Goal: Task Accomplishment & Management: Manage account settings

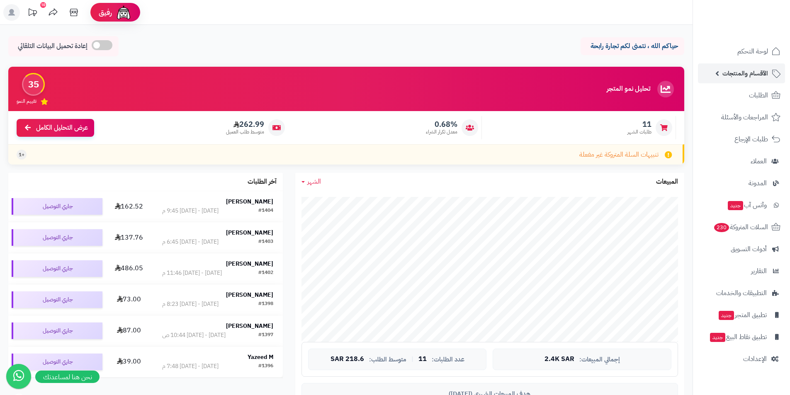
click at [723, 66] on link "الأقسام والمنتجات" at bounding box center [741, 73] width 87 height 20
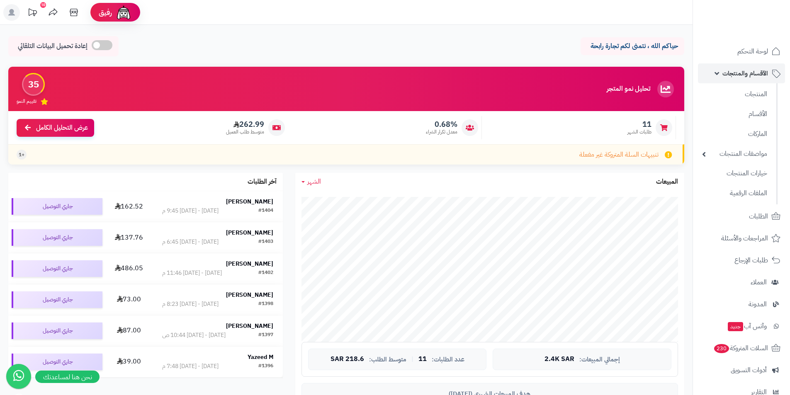
click at [746, 75] on span "الأقسام والمنتجات" at bounding box center [745, 74] width 46 height 12
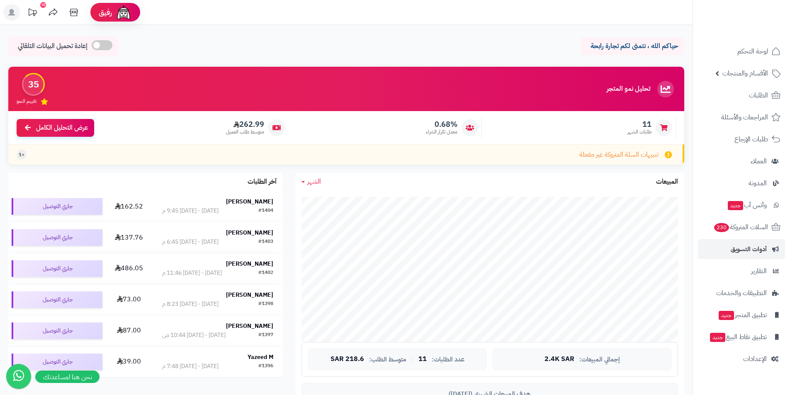
scroll to position [83, 0]
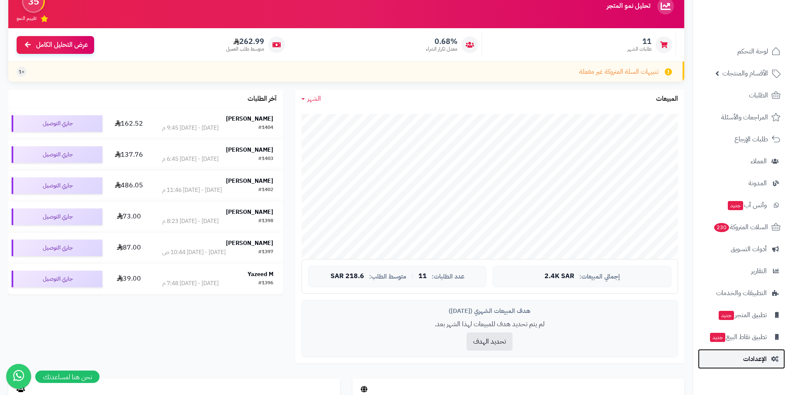
click at [768, 362] on link "الإعدادات" at bounding box center [741, 359] width 87 height 20
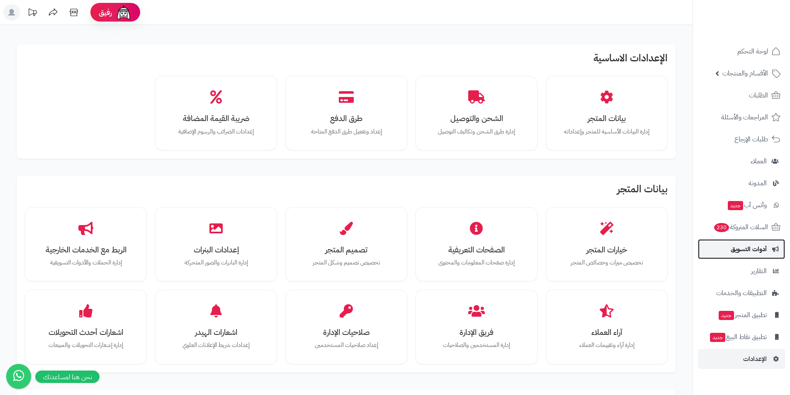
click at [763, 250] on span "أدوات التسويق" at bounding box center [748, 249] width 36 height 12
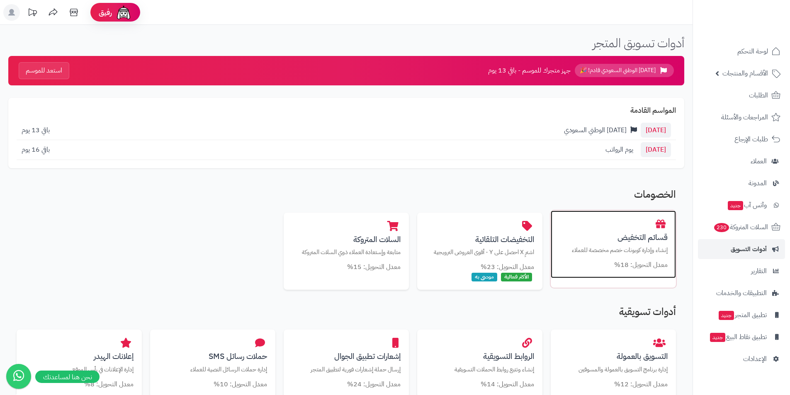
click at [650, 240] on h3 "قسائم التخفيض" at bounding box center [613, 237] width 109 height 9
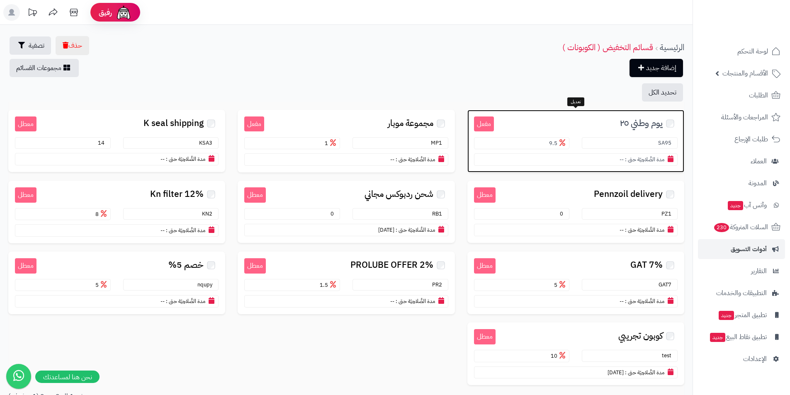
click at [618, 160] on section "مدة الصَّلاحِيَة حتى : --" at bounding box center [576, 159] width 204 height 12
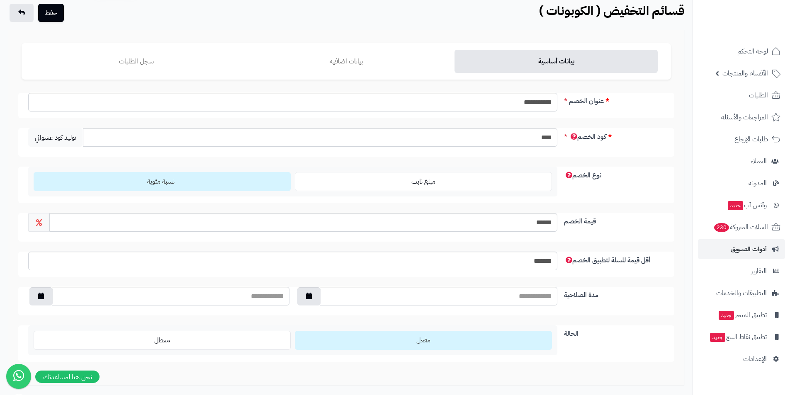
scroll to position [83, 0]
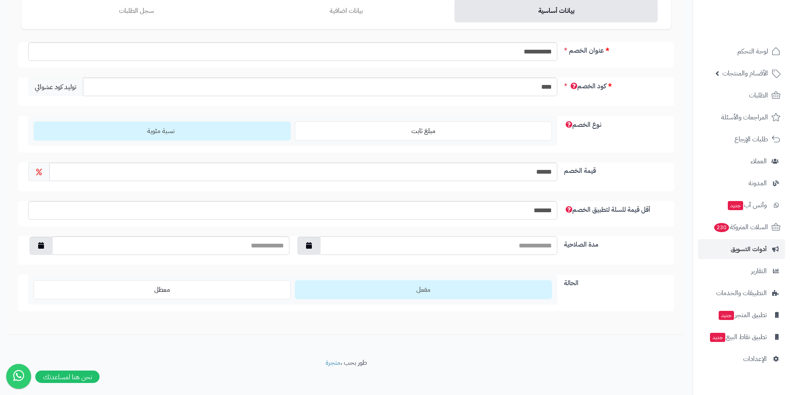
click at [478, 247] on input "مدة الصلاحية" at bounding box center [439, 245] width 238 height 19
click at [311, 244] on icon "button" at bounding box center [309, 245] width 6 height 7
click at [346, 301] on td "10" at bounding box center [347, 302] width 15 height 12
click at [309, 245] on icon "button" at bounding box center [309, 245] width 6 height 7
click at [330, 299] on td "11" at bounding box center [332, 302] width 15 height 12
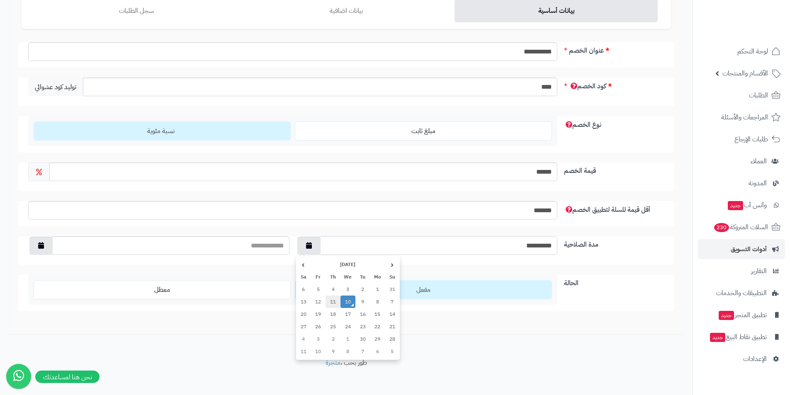
type input "**********"
click at [230, 245] on input "text" at bounding box center [171, 245] width 238 height 19
click at [39, 244] on icon "button" at bounding box center [41, 245] width 6 height 7
click at [125, 265] on th "‹" at bounding box center [124, 264] width 15 height 12
click at [30, 267] on th "›" at bounding box center [35, 264] width 15 height 12
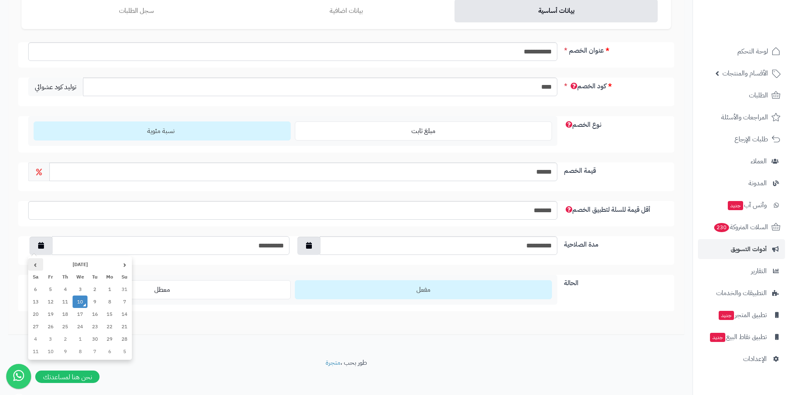
click at [33, 266] on th "›" at bounding box center [35, 264] width 15 height 12
click at [126, 301] on td "5" at bounding box center [124, 302] width 15 height 12
type input "**********"
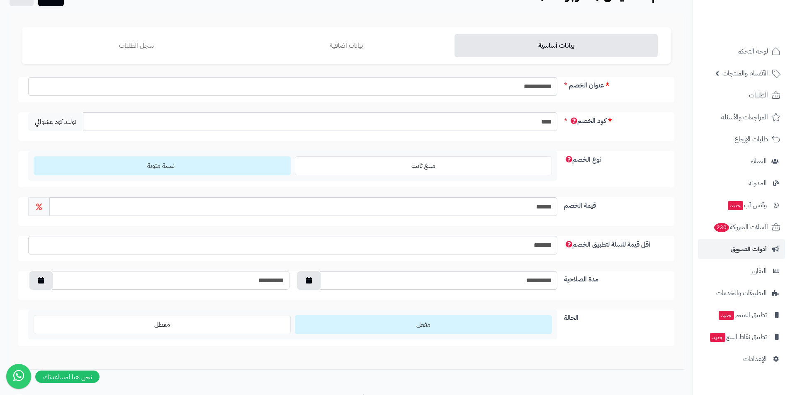
scroll to position [0, 0]
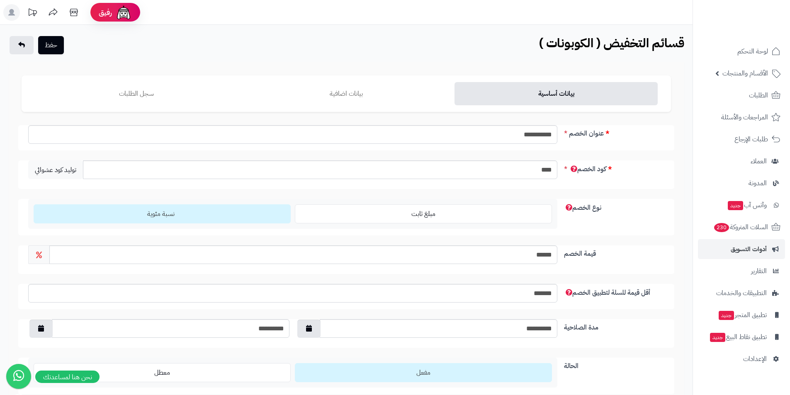
click at [445, 379] on label "مفعل" at bounding box center [423, 372] width 257 height 19
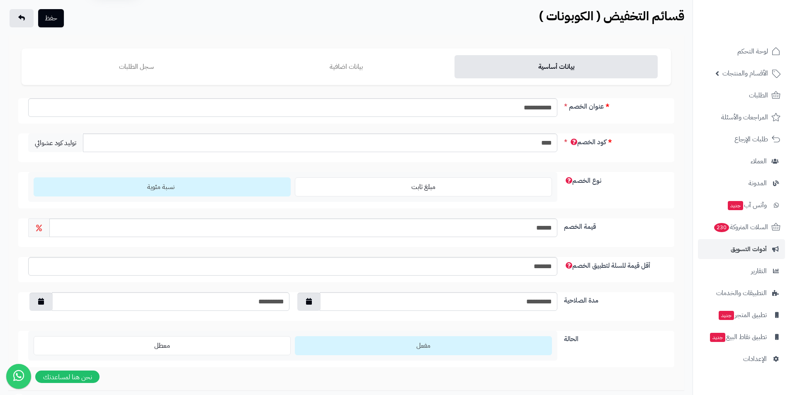
scroll to position [41, 0]
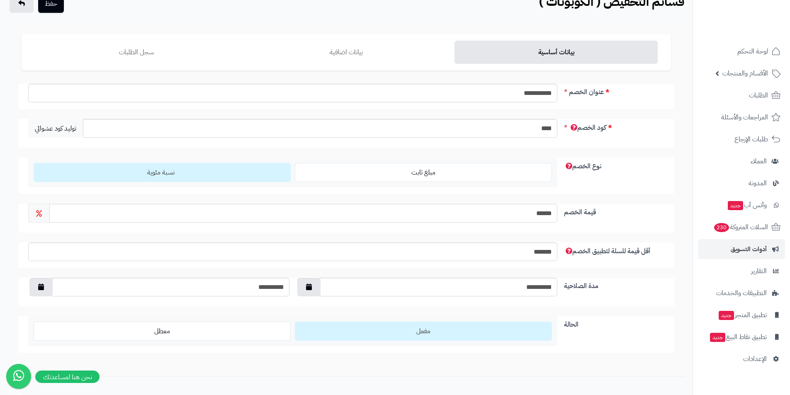
drag, startPoint x: 540, startPoint y: 213, endPoint x: 578, endPoint y: 215, distance: 38.6
click at [578, 215] on div "قيمة الخصم ******" at bounding box center [346, 218] width 656 height 29
type input "***"
click at [49, 6] on button "حفظ" at bounding box center [51, 3] width 26 height 18
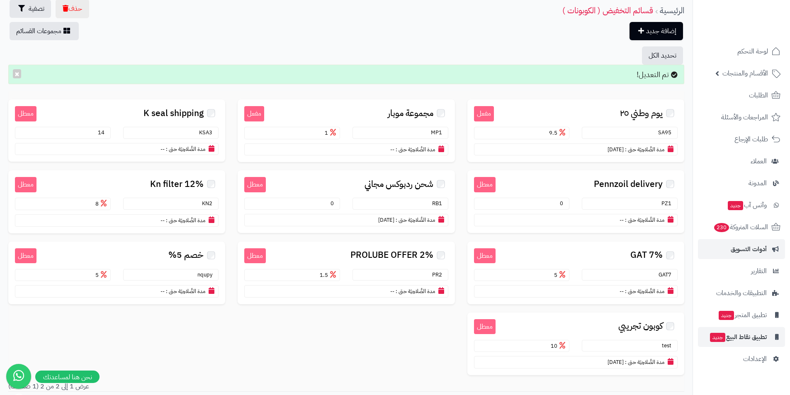
scroll to position [83, 0]
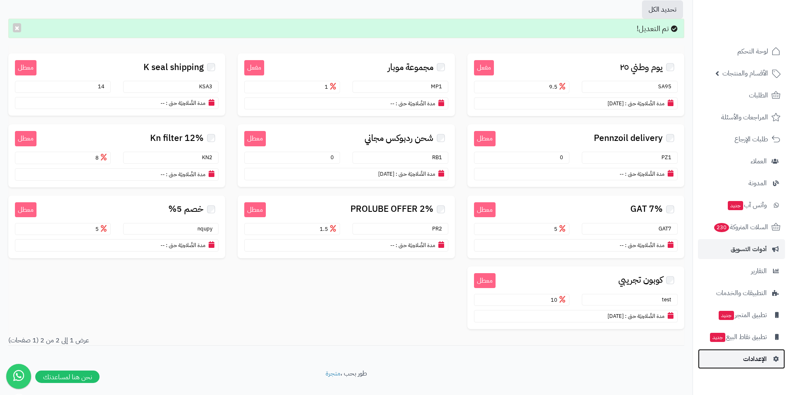
click at [773, 358] on icon at bounding box center [774, 359] width 7 height 6
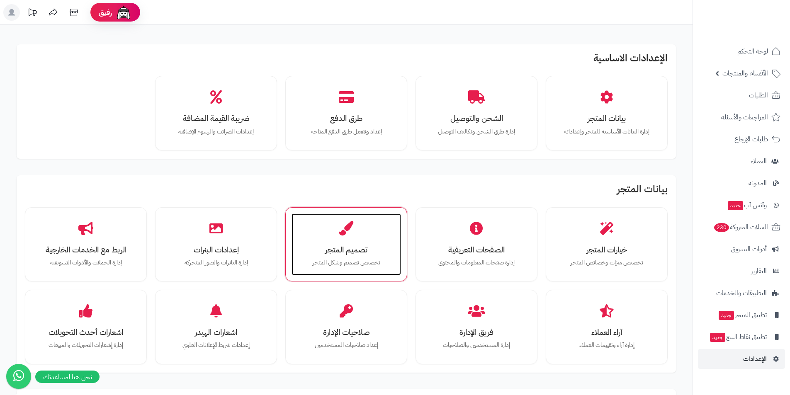
click at [364, 231] on div "تصميم المتجر تخصيص تصميم وشكل المتجر" at bounding box center [345, 245] width 109 height 62
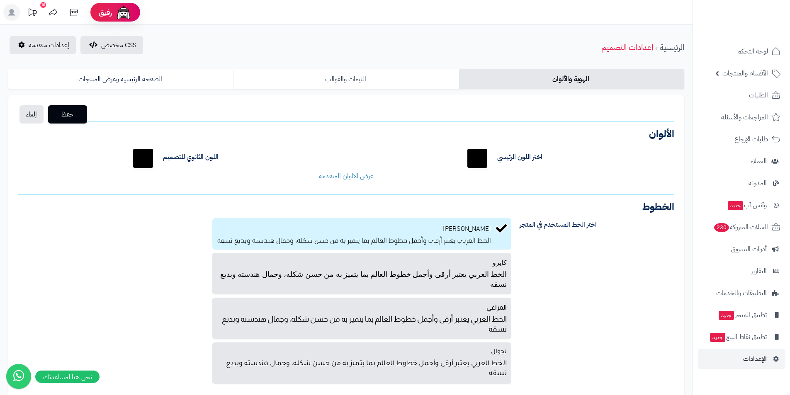
click at [347, 78] on link "الثيمات والقوالب" at bounding box center [345, 79] width 225 height 20
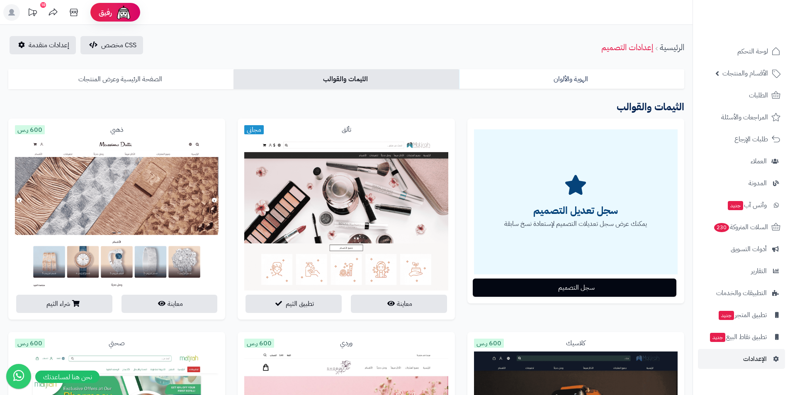
click at [118, 79] on link "الصفحة الرئيسية وعرض المنتجات" at bounding box center [120, 79] width 225 height 20
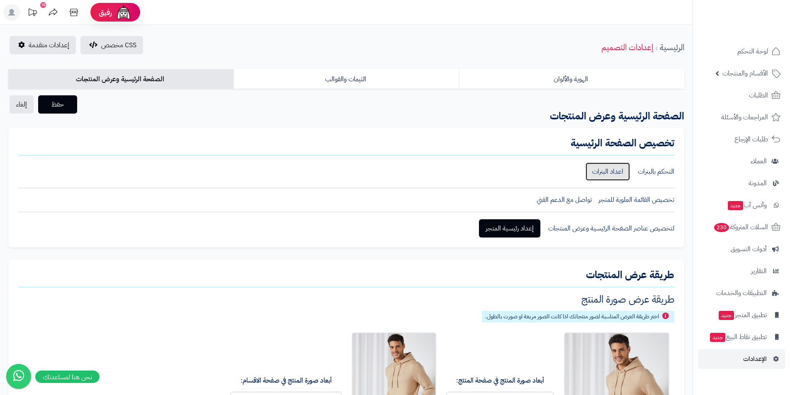
click at [621, 174] on link "اعداد البنرات" at bounding box center [607, 172] width 44 height 18
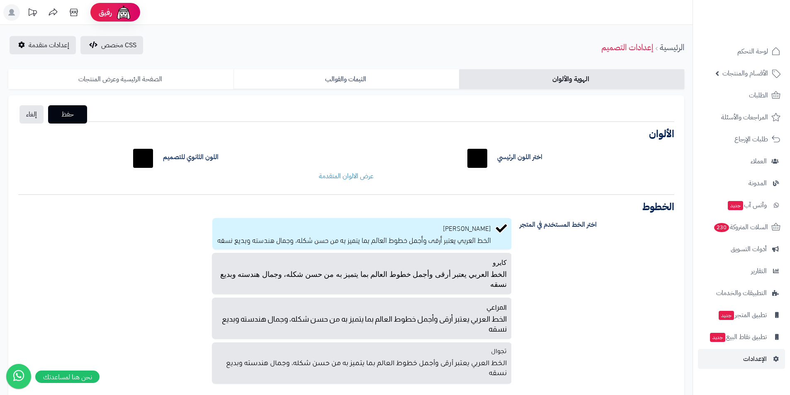
click at [145, 79] on link "الصفحة الرئيسية وعرض المنتجات" at bounding box center [120, 79] width 225 height 20
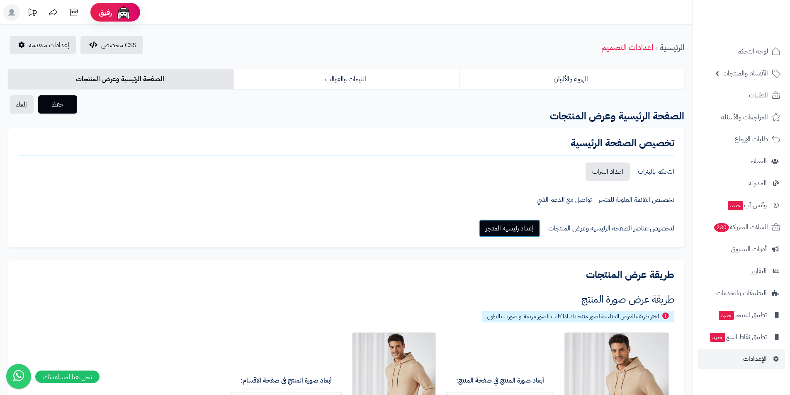
click at [520, 227] on link "إعداد رئيسية المتجر" at bounding box center [509, 228] width 61 height 18
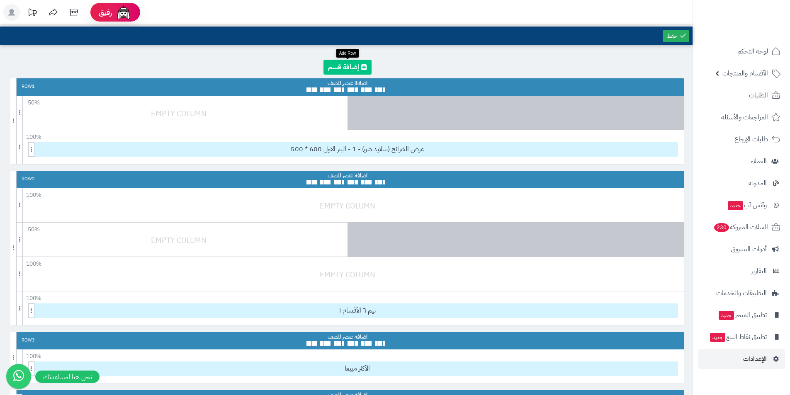
click at [365, 69] on icon at bounding box center [364, 67] width 6 height 7
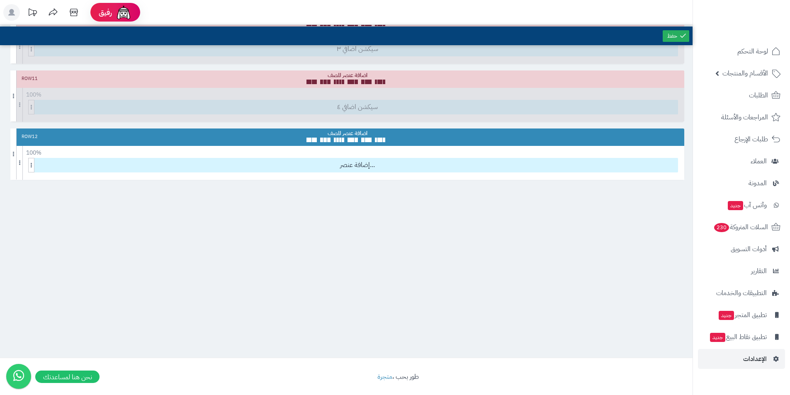
scroll to position [730, 0]
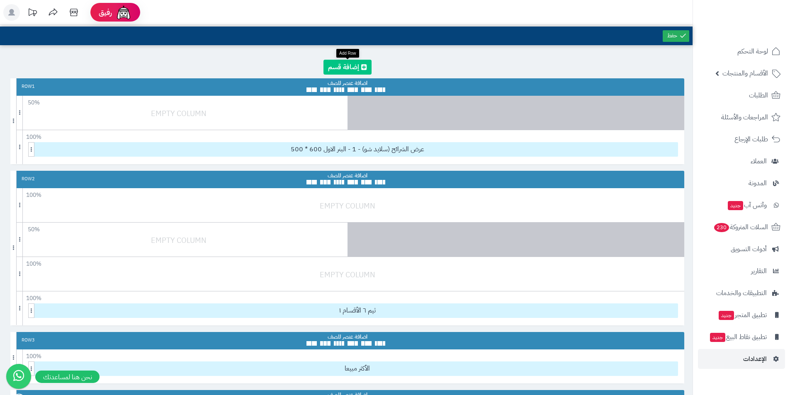
click at [358, 65] on link at bounding box center [347, 67] width 48 height 15
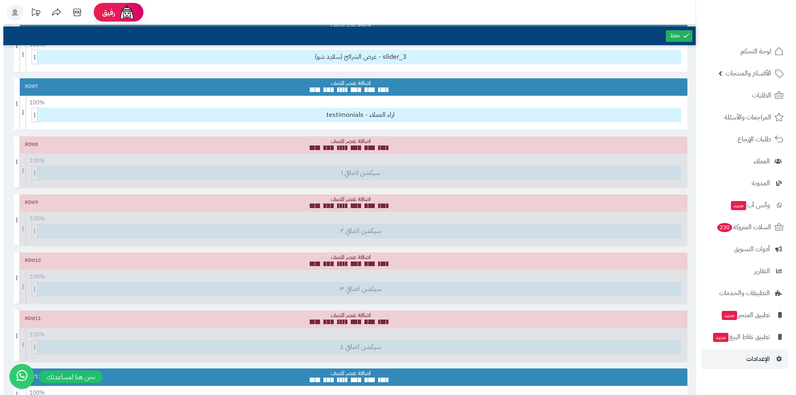
scroll to position [730, 0]
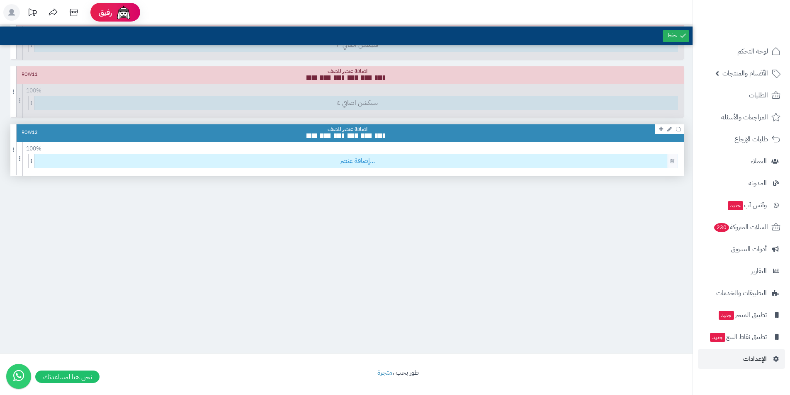
click at [356, 163] on span "إضافة عنصر..." at bounding box center [357, 161] width 641 height 14
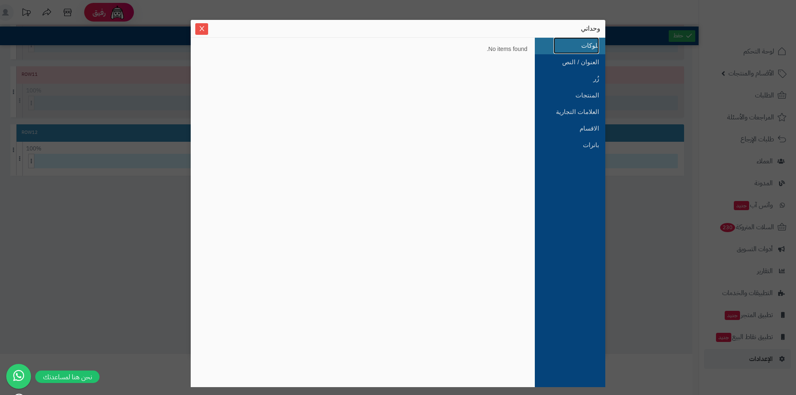
click at [593, 46] on link "بلوكات" at bounding box center [576, 45] width 46 height 17
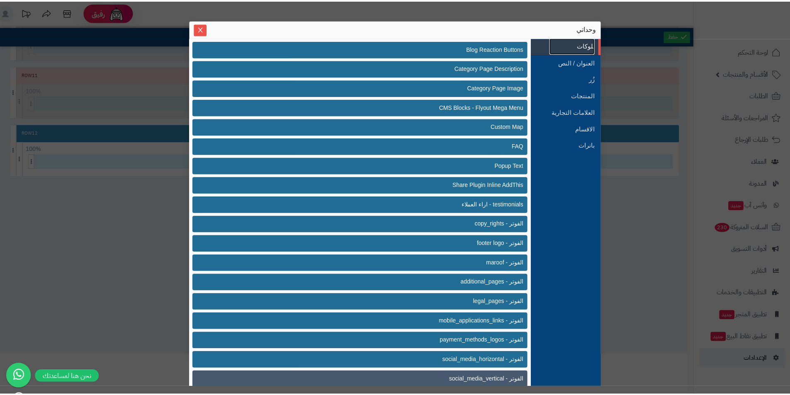
scroll to position [0, 0]
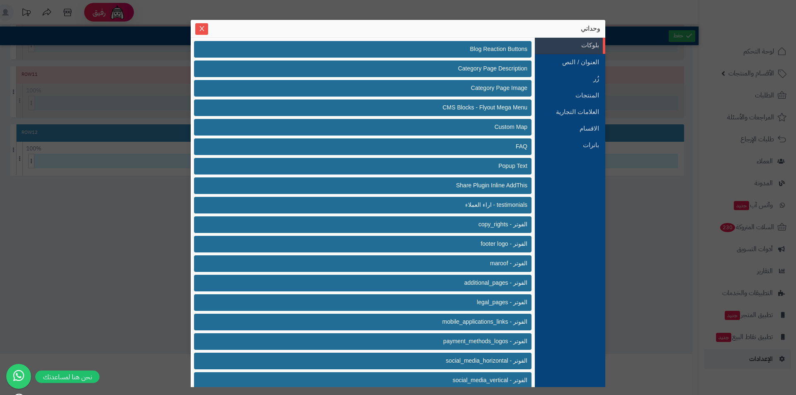
click at [192, 29] on div "وحداتي" at bounding box center [398, 29] width 415 height 18
click at [203, 27] on icon "Close" at bounding box center [201, 28] width 5 height 5
